Goal: Transaction & Acquisition: Purchase product/service

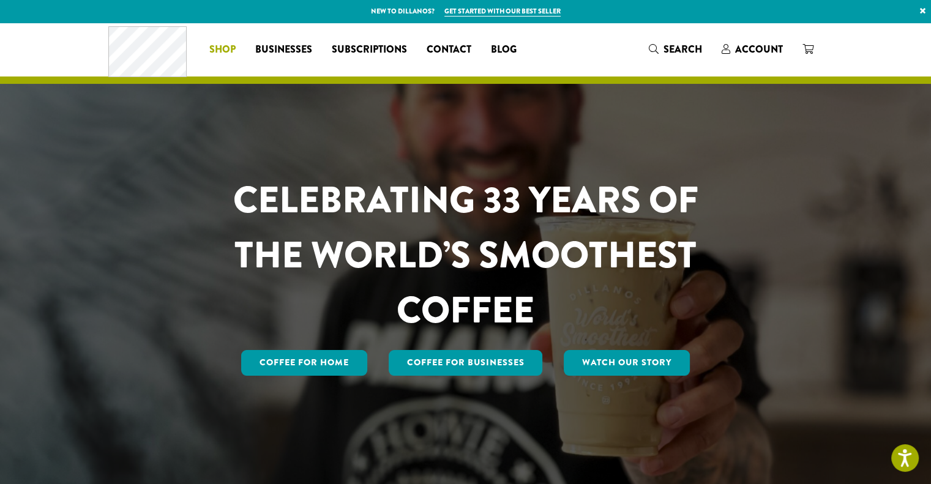
click at [220, 51] on span "Shop" at bounding box center [222, 49] width 26 height 15
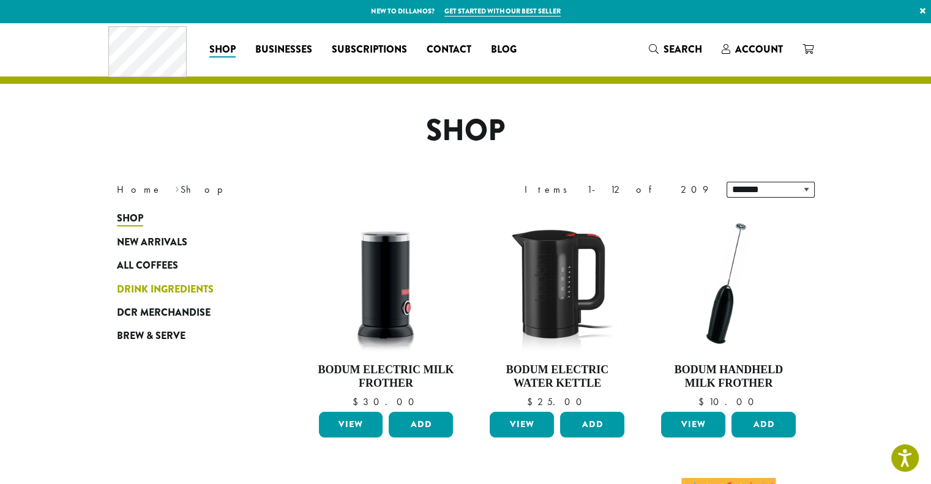
click at [167, 283] on span "Drink Ingredients" at bounding box center [165, 289] width 97 height 15
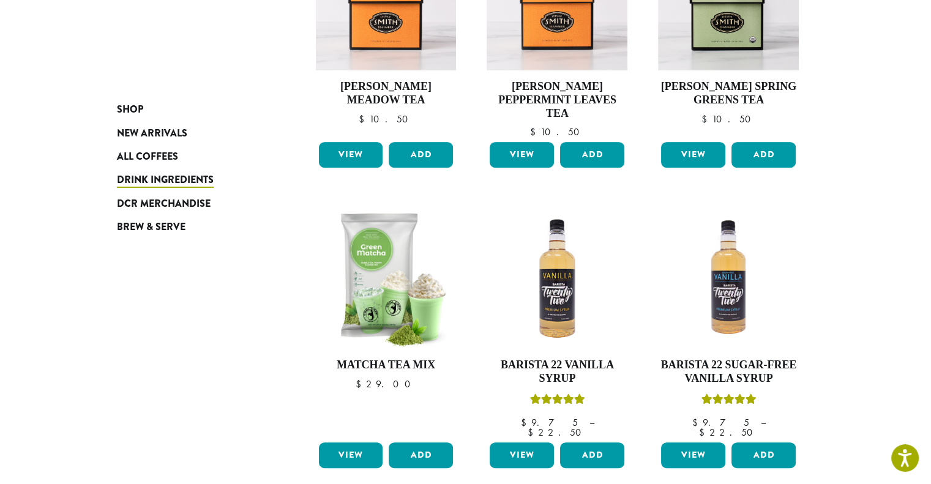
scroll to position [549, 0]
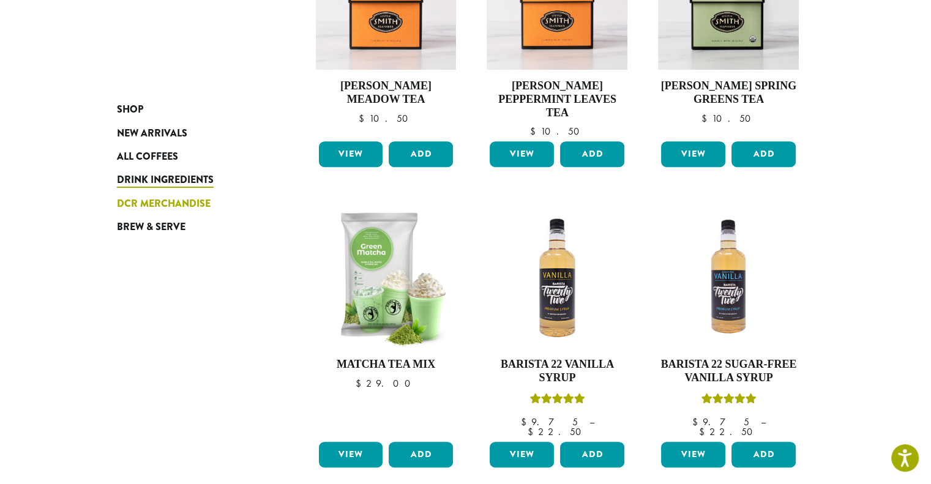
click at [147, 207] on span "DCR Merchandise" at bounding box center [164, 203] width 94 height 15
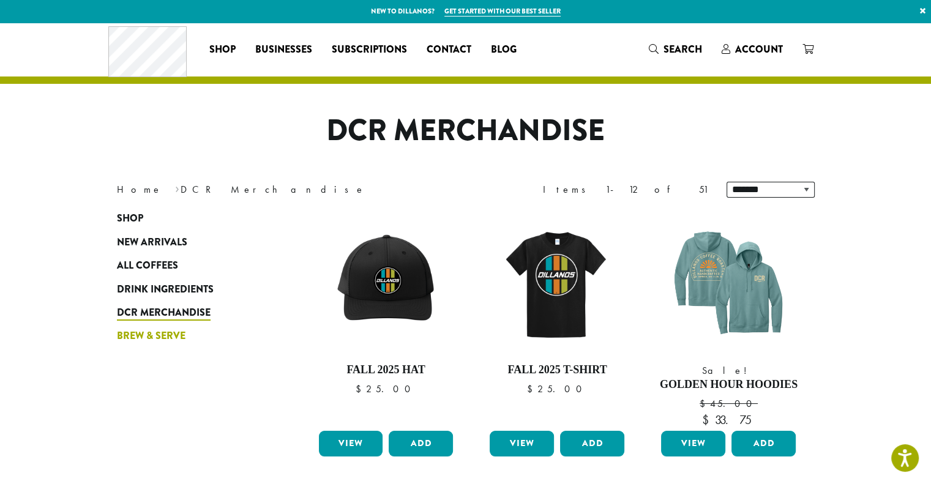
click at [135, 338] on span "Brew & Serve" at bounding box center [151, 336] width 69 height 15
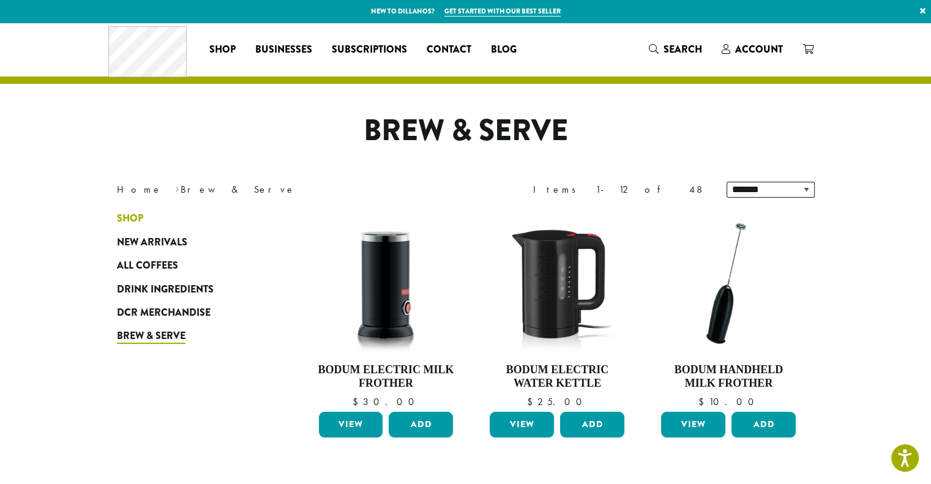
click at [149, 215] on link "Shop" at bounding box center [190, 218] width 147 height 23
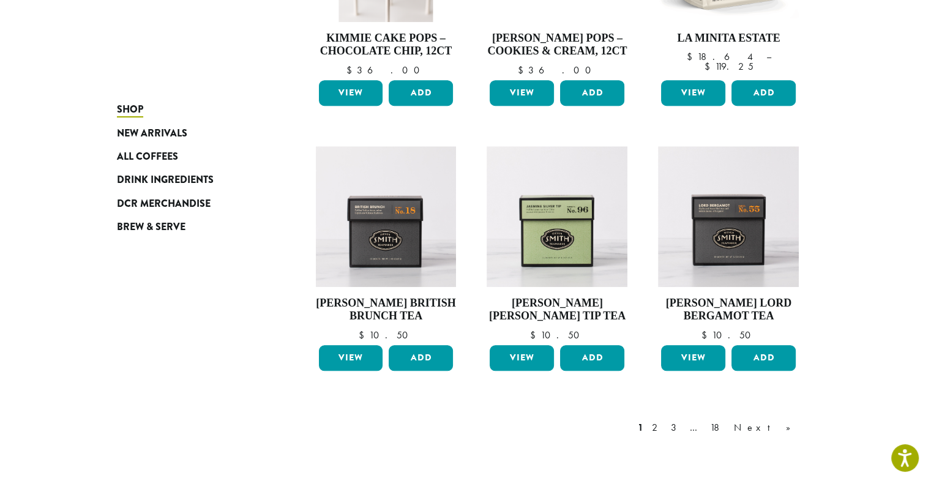
scroll to position [862, 0]
click at [790, 427] on link "Next »" at bounding box center [766, 427] width 70 height 15
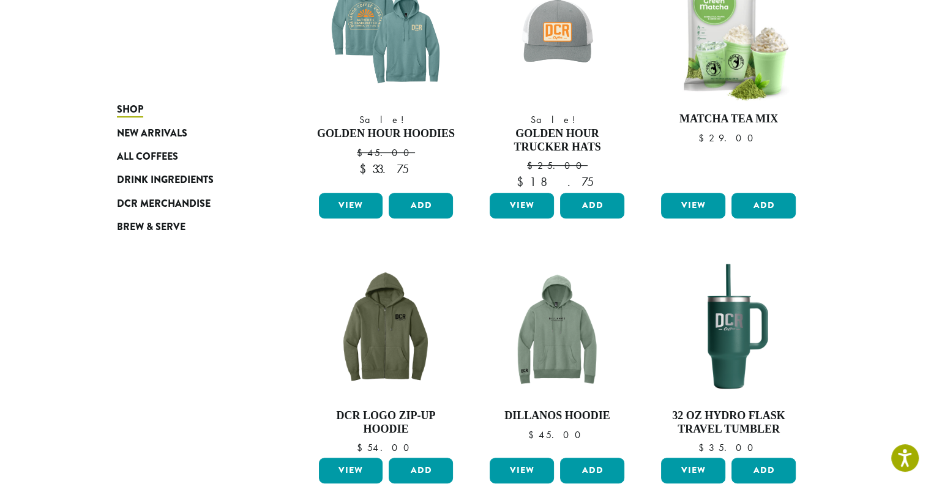
scroll to position [1076, 0]
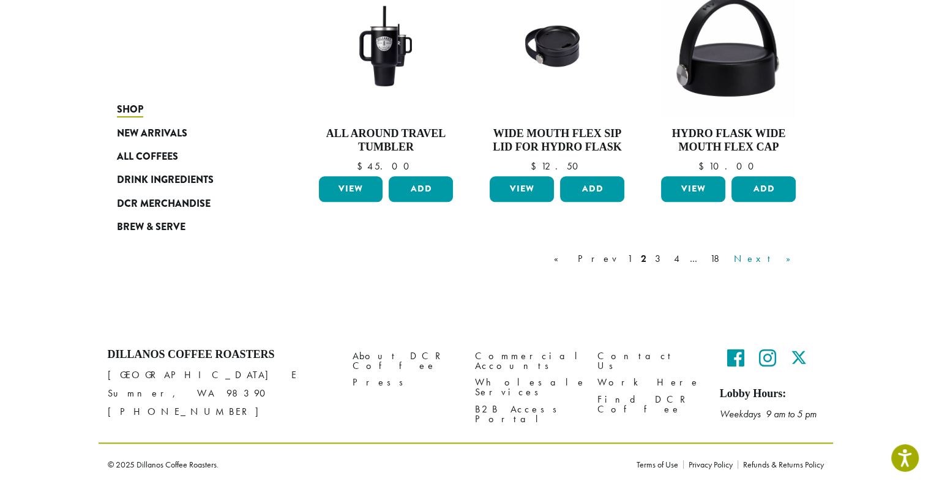
click at [783, 259] on link "Next »" at bounding box center [766, 258] width 70 height 15
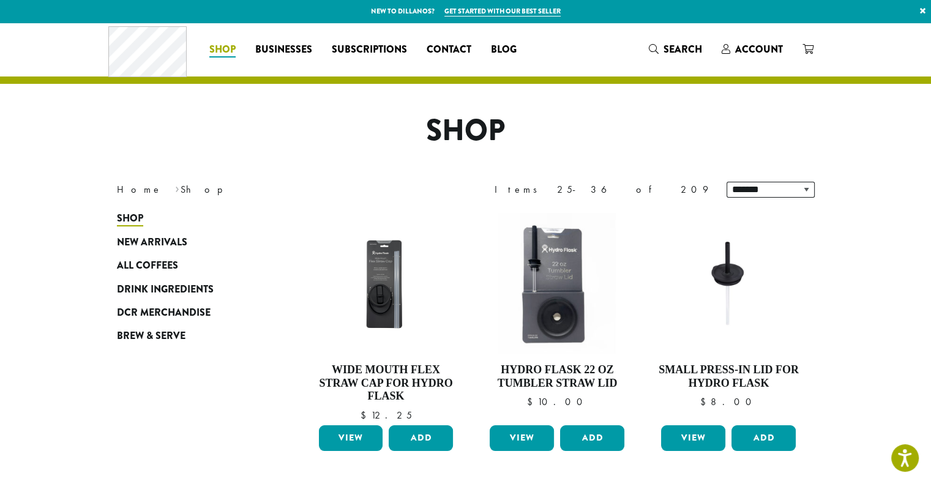
click at [220, 44] on span "Shop" at bounding box center [222, 49] width 26 height 15
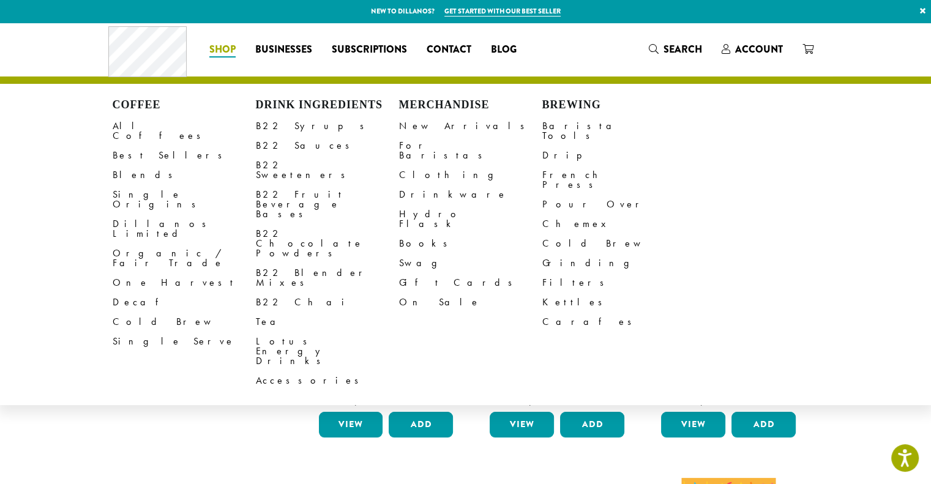
click at [223, 48] on span "Shop" at bounding box center [222, 49] width 26 height 15
click at [133, 125] on link "All Coffees" at bounding box center [184, 130] width 143 height 29
